Goal: Go to known website: Access a specific website the user already knows

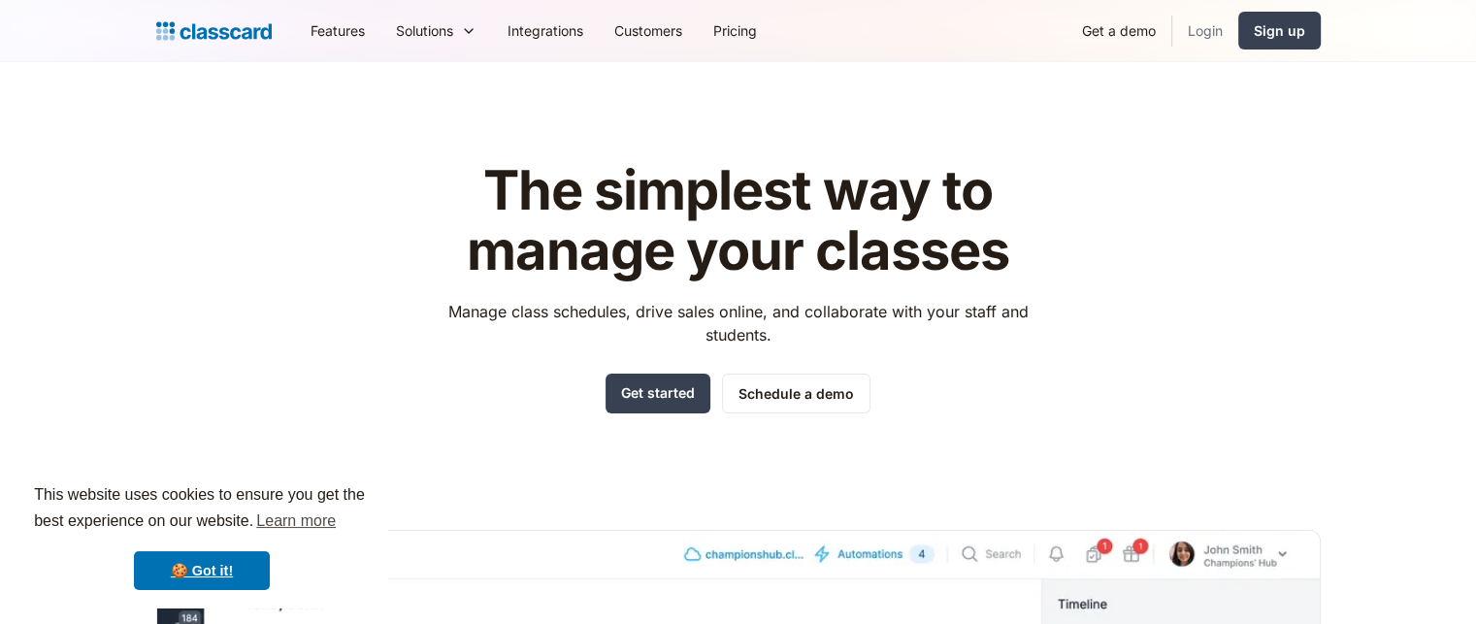
click at [1213, 40] on link "Login" at bounding box center [1205, 31] width 66 height 44
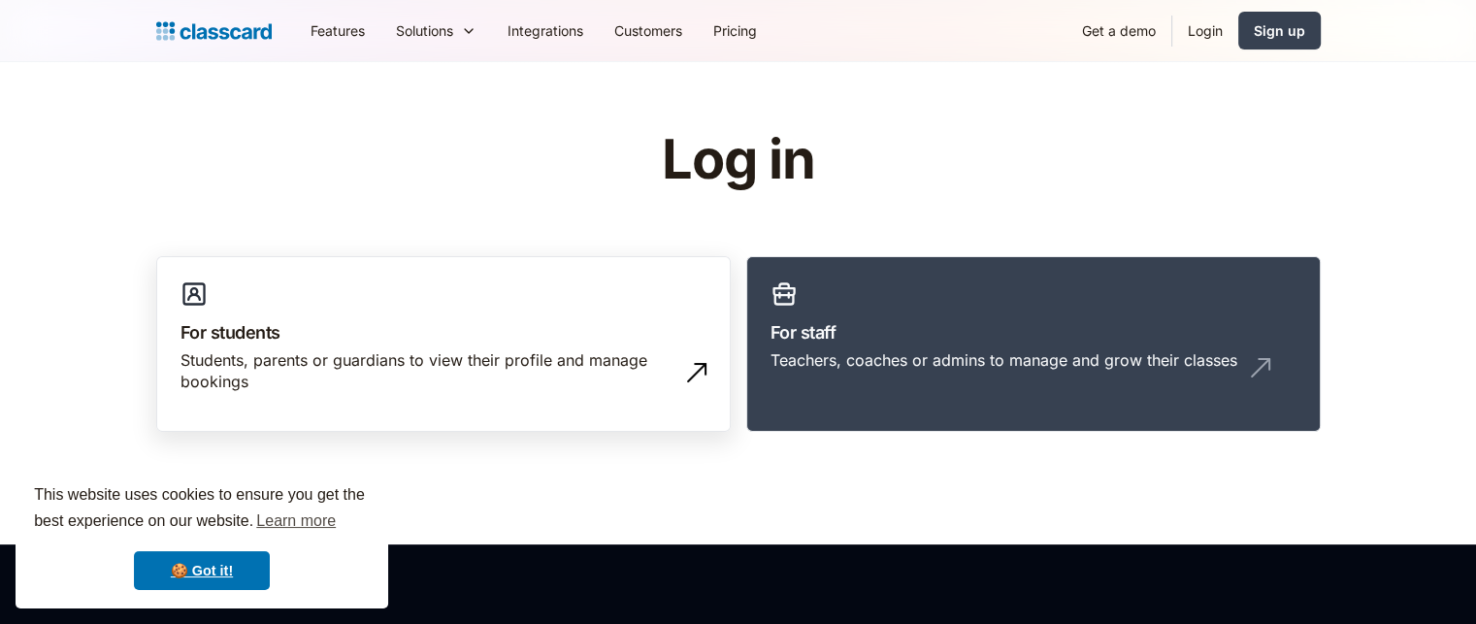
click at [408, 281] on link "For students Students, parents or guardians to view their profile and manage bo…" at bounding box center [443, 344] width 575 height 177
